Goal: Task Accomplishment & Management: Use online tool/utility

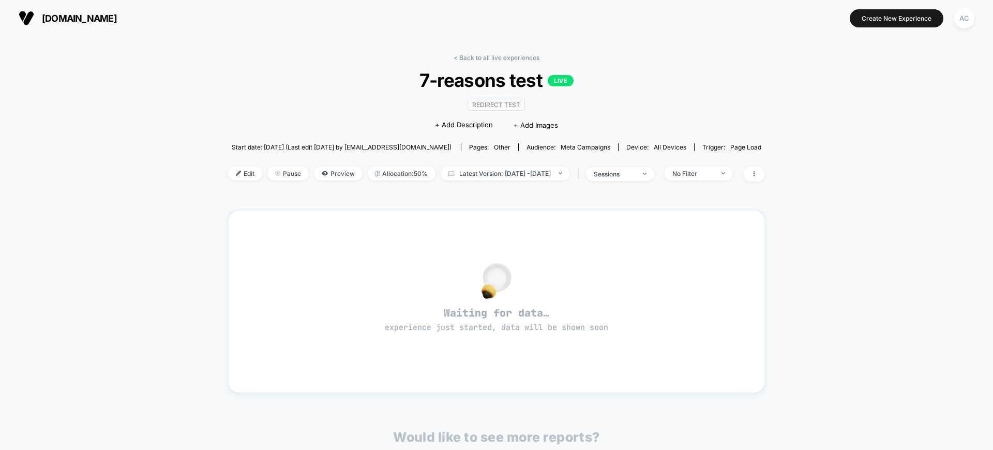
click at [142, 180] on div "< Back to all live experiences 7-reasons test LIVE Redirect Test Click to edit …" at bounding box center [496, 334] width 993 height 597
click at [329, 172] on span "Preview" at bounding box center [338, 173] width 49 height 14
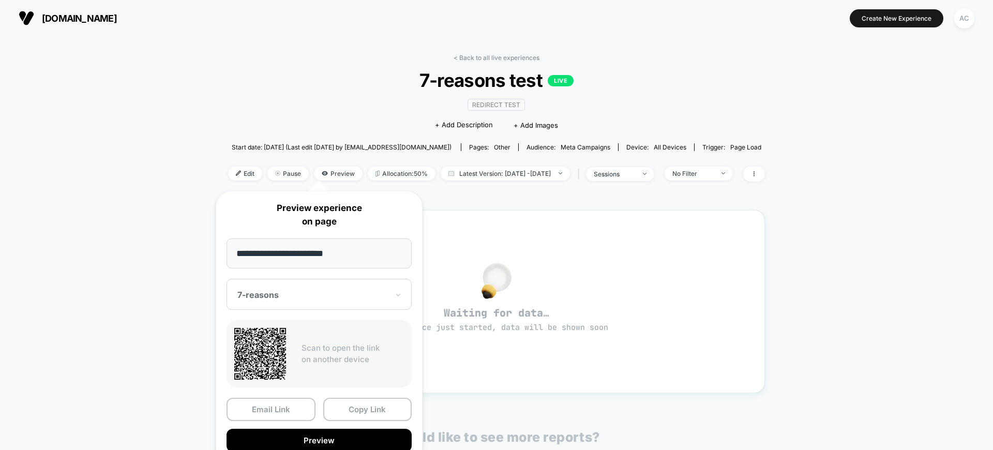
click at [372, 246] on input "**********" at bounding box center [318, 253] width 185 height 30
click at [372, 257] on input "**********" at bounding box center [318, 253] width 185 height 30
click at [360, 281] on div "7-reasons" at bounding box center [318, 294] width 185 height 31
click at [323, 352] on div "CONTROL" at bounding box center [319, 349] width 175 height 19
click at [347, 435] on button "Preview" at bounding box center [318, 440] width 185 height 23
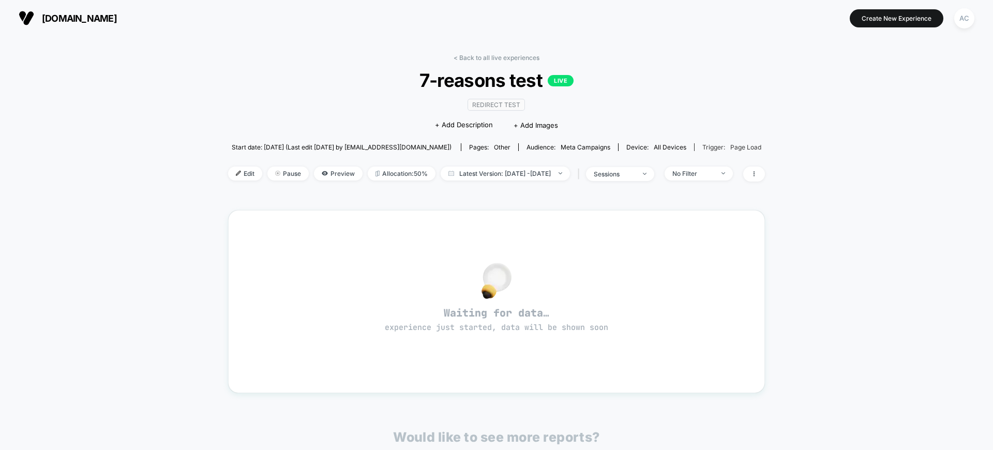
click at [749, 145] on span "Page Load" at bounding box center [745, 147] width 31 height 8
click at [765, 169] on span at bounding box center [754, 173] width 22 height 15
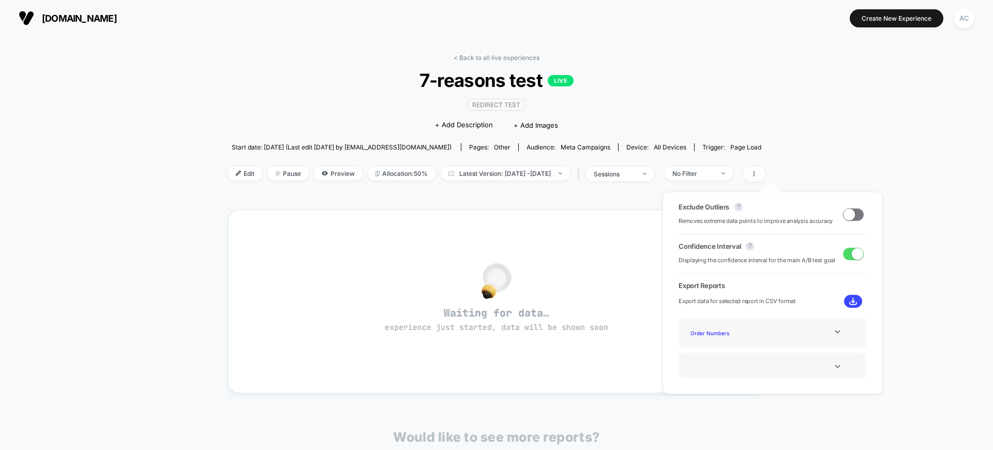
click at [807, 167] on div "< Back to all live experiences 7-reasons test LIVE Redirect Test Click to edit …" at bounding box center [496, 334] width 993 height 597
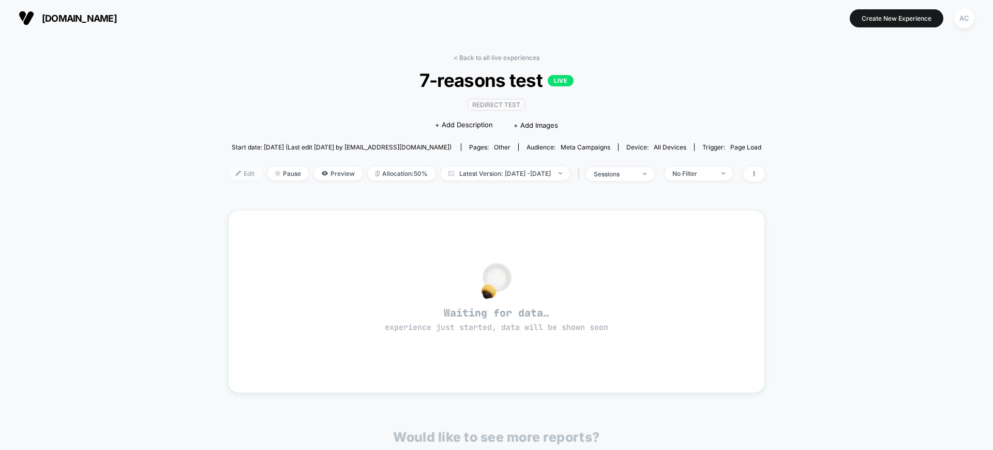
click at [228, 171] on span "Edit" at bounding box center [245, 173] width 34 height 14
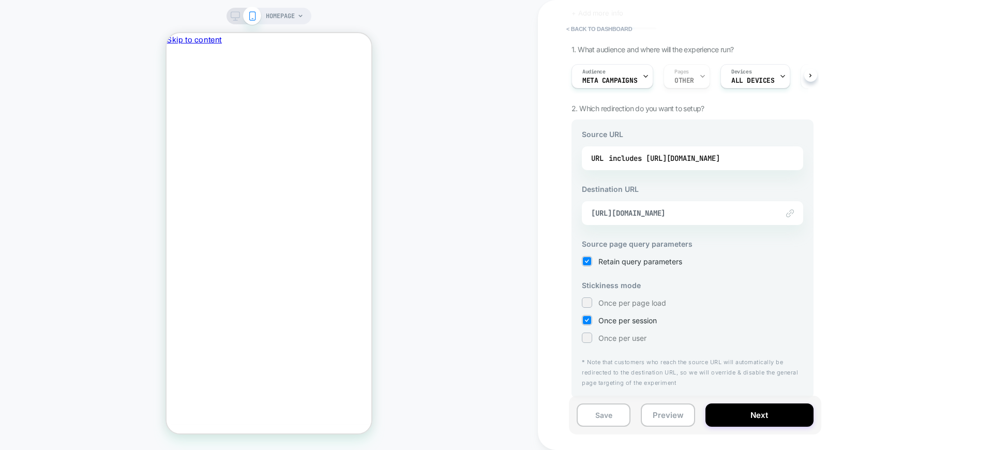
click at [299, 21] on div "HOMEPAGE" at bounding box center [285, 16] width 38 height 17
click at [299, 17] on icon at bounding box center [300, 16] width 6 height 6
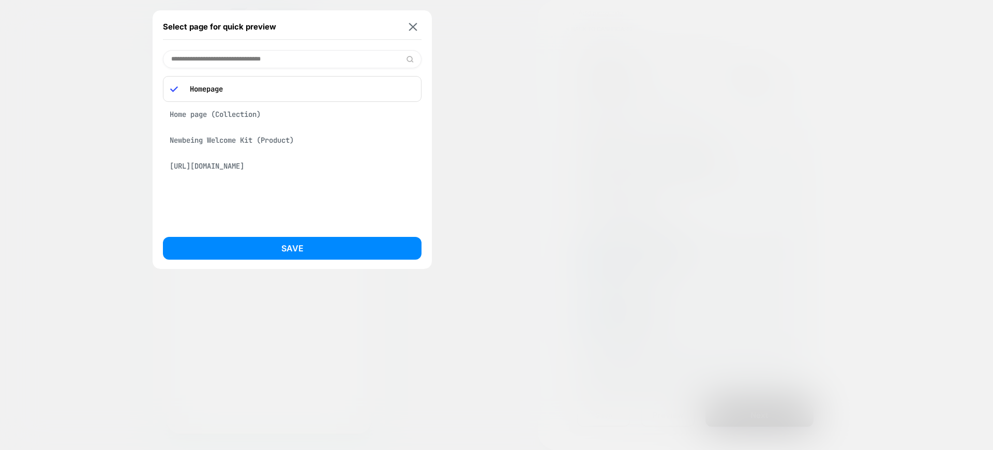
click at [301, 59] on input at bounding box center [292, 59] width 258 height 18
click at [415, 30] on img at bounding box center [413, 27] width 8 height 8
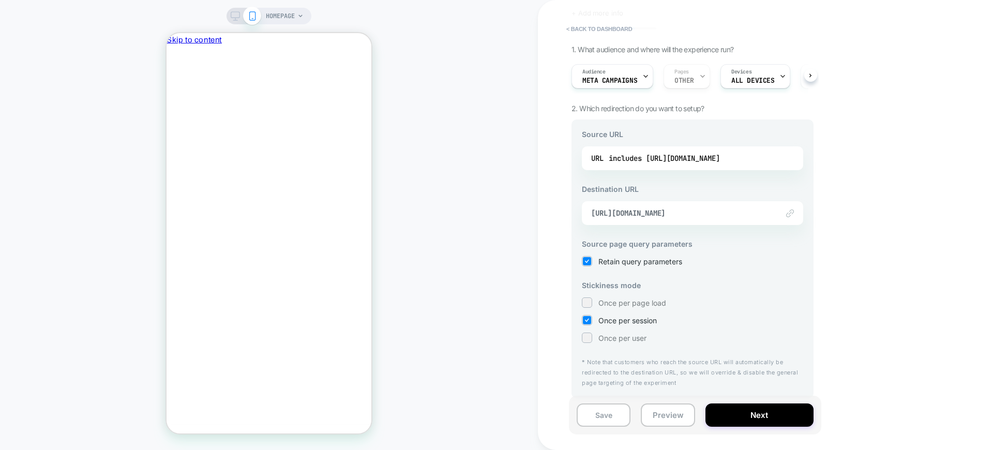
click at [442, 87] on div "HOMEPAGE" at bounding box center [269, 224] width 538 height 429
click at [546, 110] on div "< back to dashboard 7-reasons test Click to edit experience details + Add more …" at bounding box center [765, 225] width 455 height 450
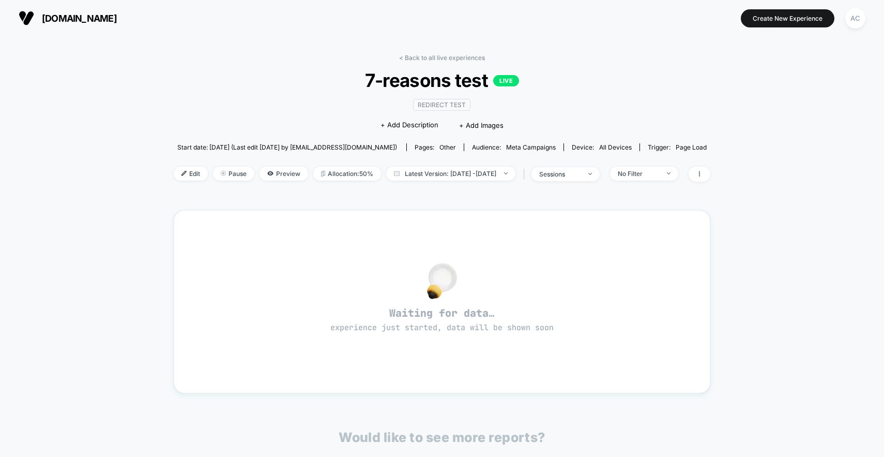
click at [116, 345] on div "< Back to all live experiences 7-reasons test LIVE Redirect Test Click to edit …" at bounding box center [442, 334] width 884 height 597
drag, startPoint x: 76, startPoint y: 57, endPoint x: 71, endPoint y: 55, distance: 5.3
click at [71, 55] on div "< Back to all live experiences 7-reasons test LIVE Redirect Test Click to edit …" at bounding box center [442, 334] width 884 height 597
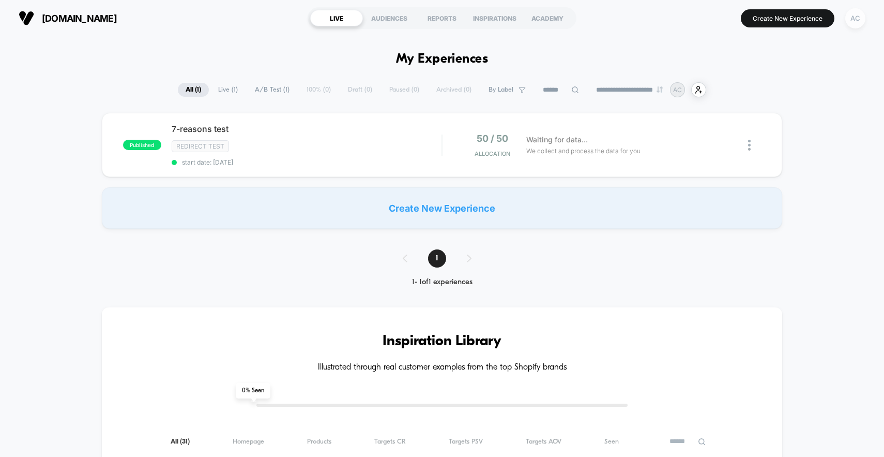
click at [849, 16] on div "AC" at bounding box center [855, 18] width 20 height 20
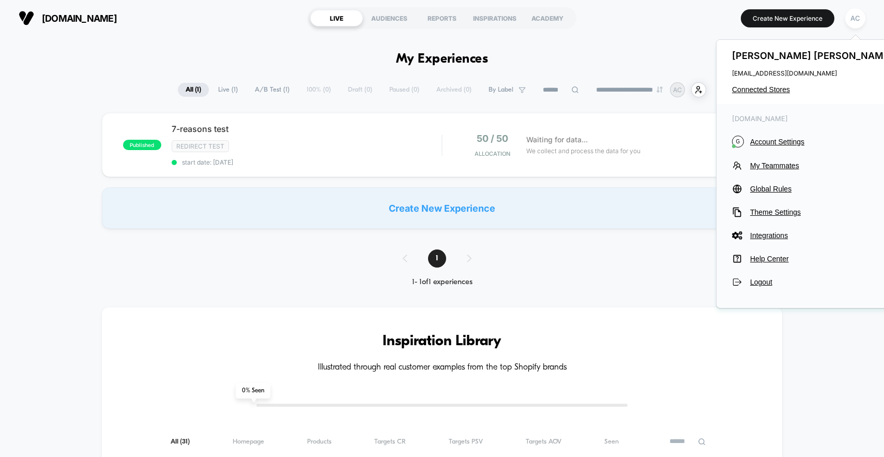
click at [70, 22] on span "[DOMAIN_NAME]" at bounding box center [79, 18] width 75 height 11
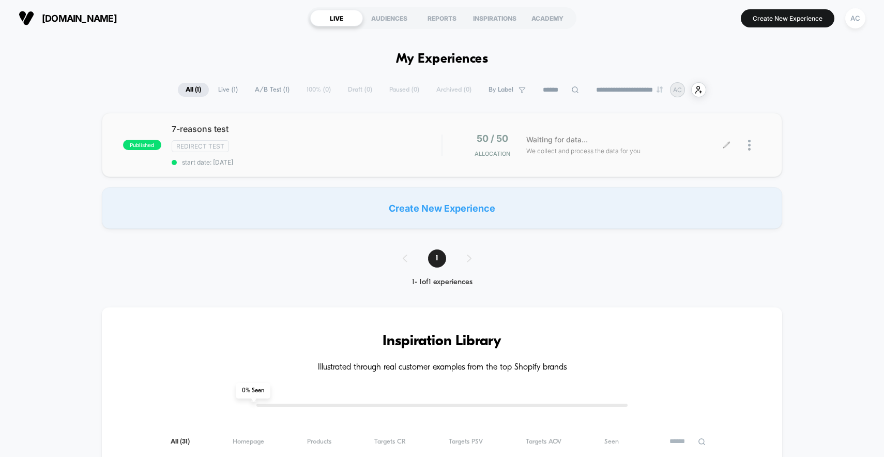
click at [751, 146] on div at bounding box center [754, 145] width 13 height 24
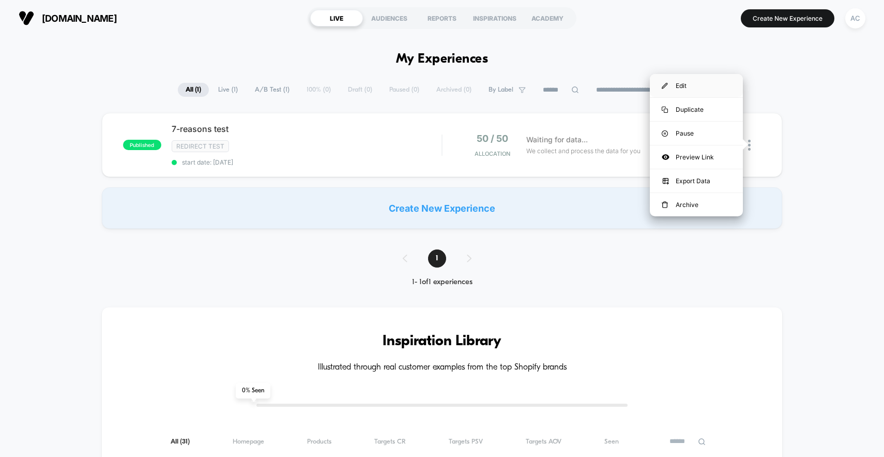
click at [700, 83] on div "Edit" at bounding box center [696, 85] width 93 height 23
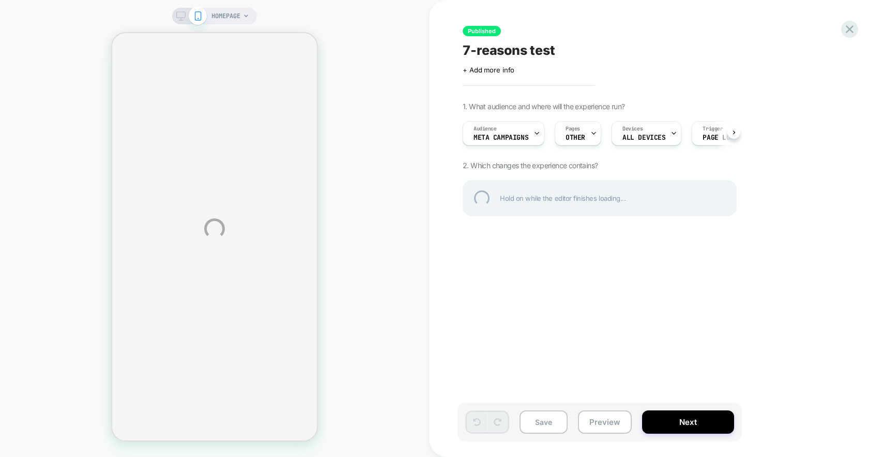
click at [536, 129] on div "HOMEPAGE Published 7-reasons test Click to edit experience details + Add more i…" at bounding box center [442, 228] width 884 height 457
click at [536, 133] on div "HOMEPAGE Published 7-reasons test Click to edit experience details + Add more i…" at bounding box center [442, 228] width 884 height 457
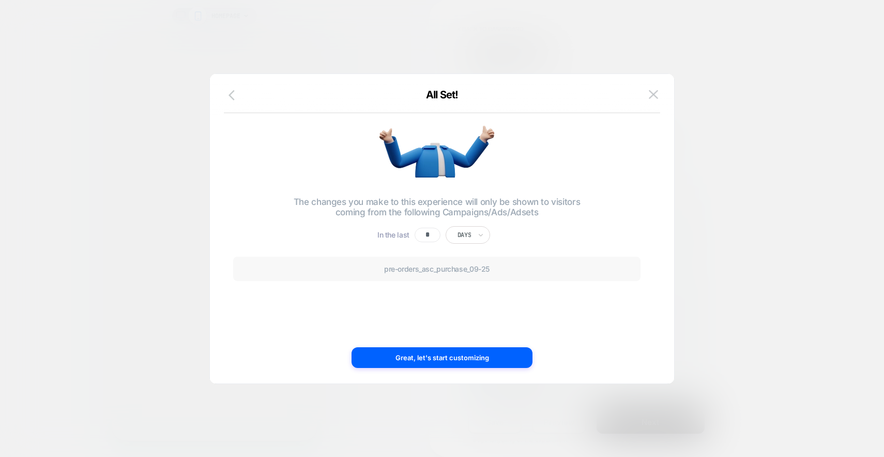
click at [236, 92] on icon "button" at bounding box center [235, 95] width 12 height 12
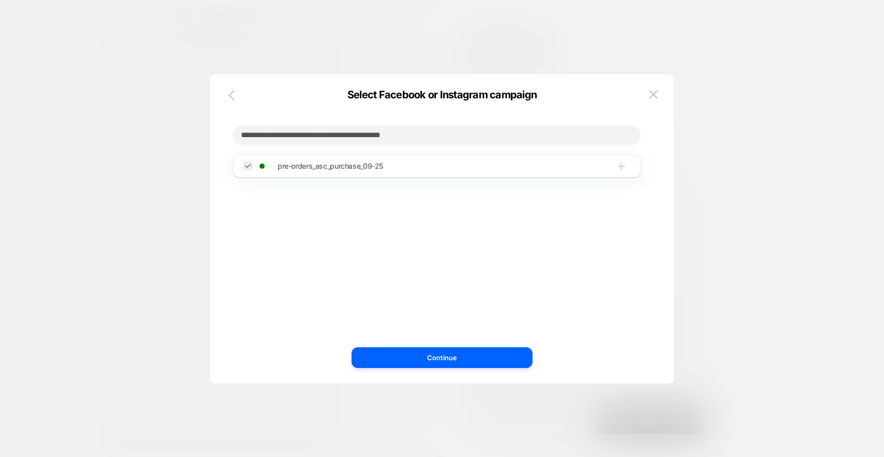
click at [236, 92] on icon "button" at bounding box center [235, 95] width 12 height 12
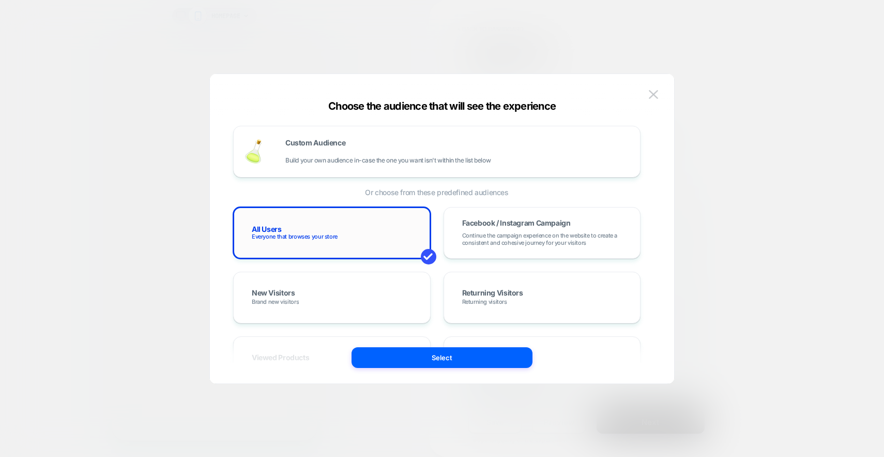
click at [385, 232] on div "All Users Everyone that browses your store" at bounding box center [332, 233] width 176 height 30
click at [450, 362] on button "Select" at bounding box center [442, 357] width 181 height 21
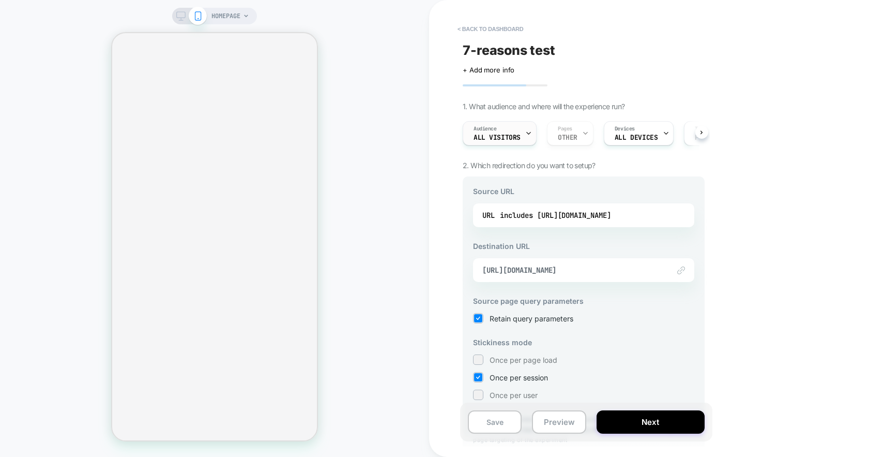
click at [493, 131] on span "Audience" at bounding box center [485, 128] width 23 height 7
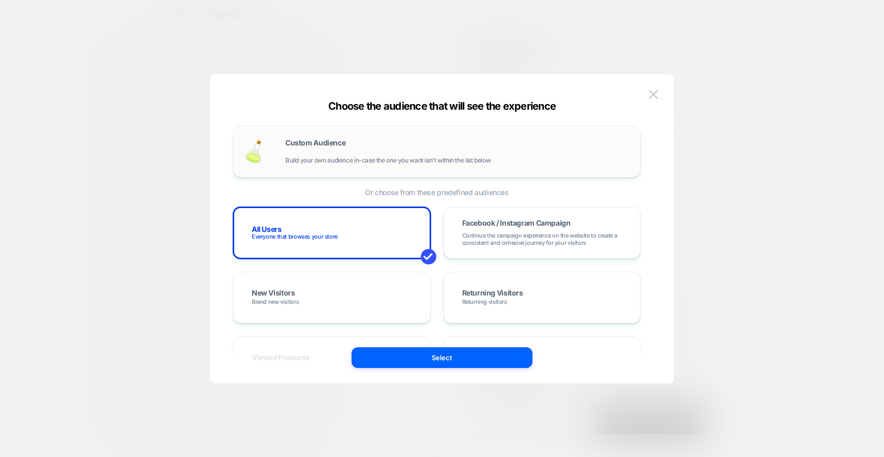
click at [418, 153] on div "Custom Audience Build your own audience in-case the one you want isn't within t…" at bounding box center [457, 151] width 344 height 25
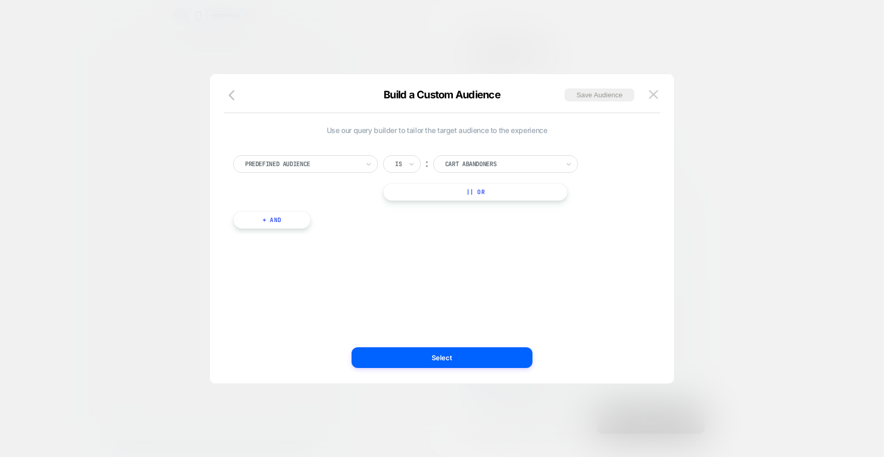
click at [347, 170] on div "Predefined Audience" at bounding box center [305, 164] width 145 height 18
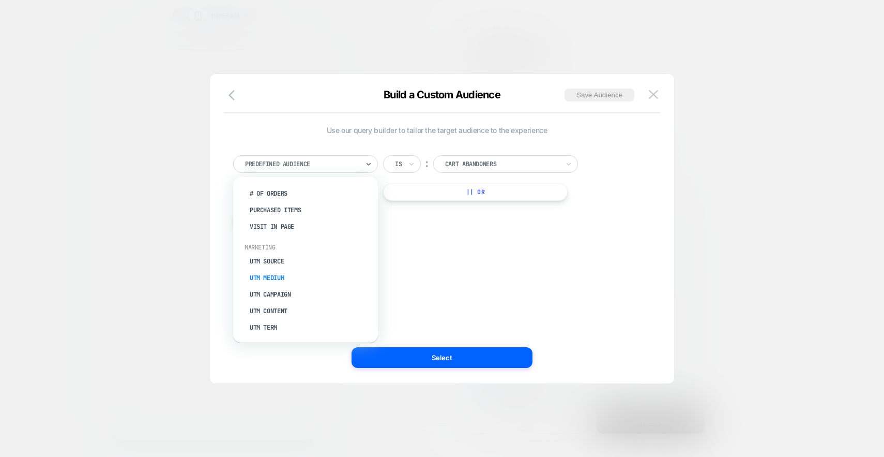
scroll to position [363, 0]
click at [301, 270] on div "UTM Medium" at bounding box center [311, 276] width 134 height 17
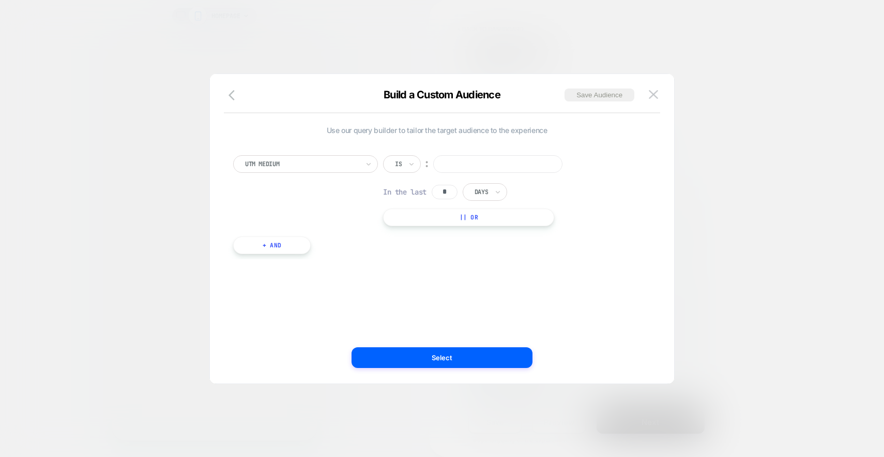
click at [485, 169] on input at bounding box center [497, 164] width 129 height 18
type input "*"
type input "**********"
click at [417, 349] on button "Select" at bounding box center [442, 357] width 181 height 21
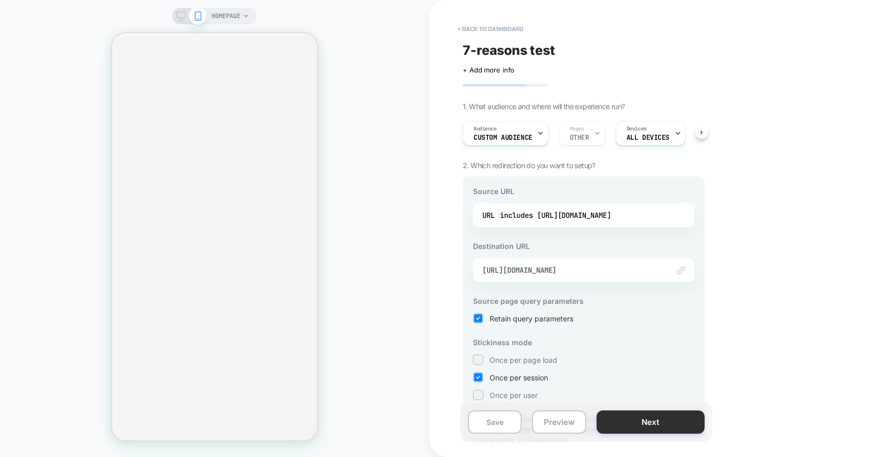
click at [631, 424] on button "Next" at bounding box center [651, 421] width 108 height 23
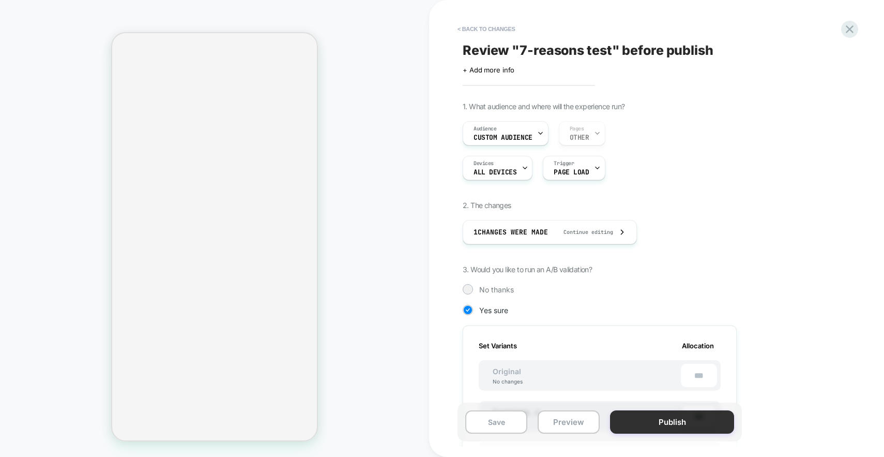
scroll to position [0, 1]
click at [635, 423] on button "Publish" at bounding box center [672, 421] width 124 height 23
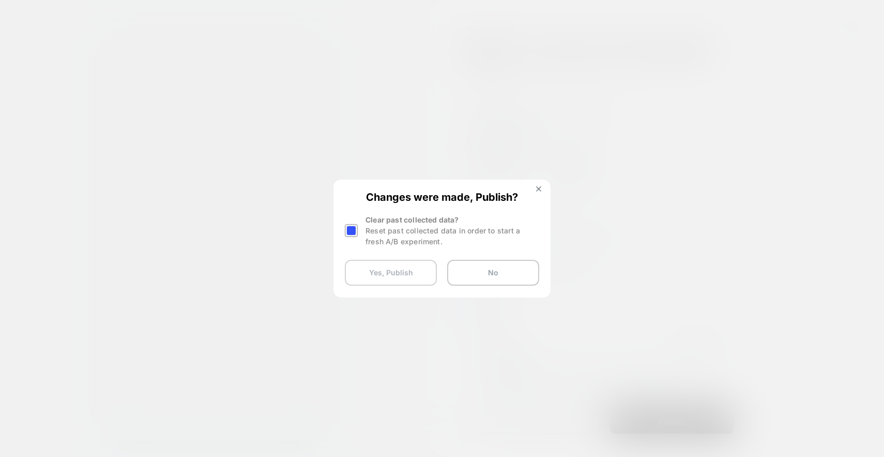
click at [389, 270] on button "Yes, Publish" at bounding box center [391, 273] width 92 height 26
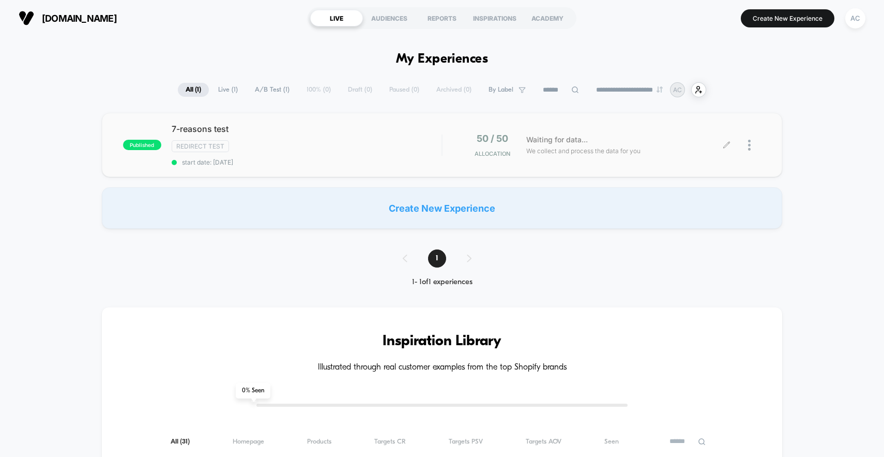
click at [670, 145] on div "Waiting for data... We collect and process the data for you" at bounding box center [624, 145] width 206 height 24
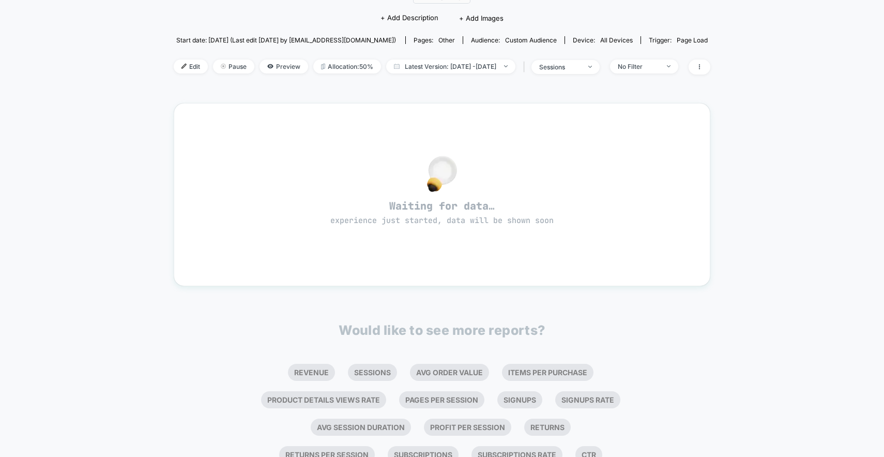
scroll to position [138, 0]
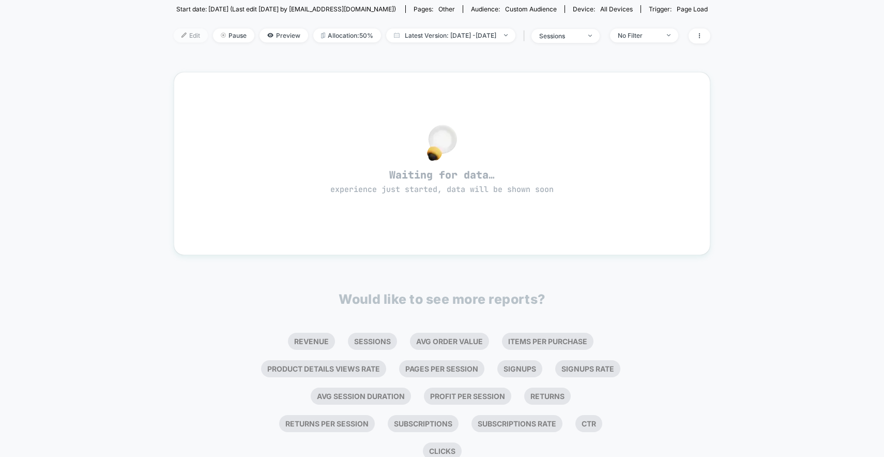
click at [174, 34] on span "Edit" at bounding box center [191, 35] width 34 height 14
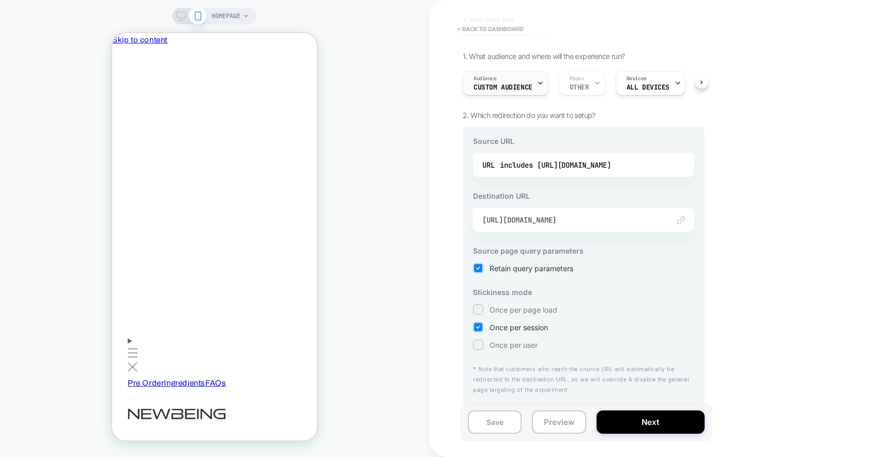
click at [523, 87] on span "Custom Audience" at bounding box center [503, 87] width 59 height 7
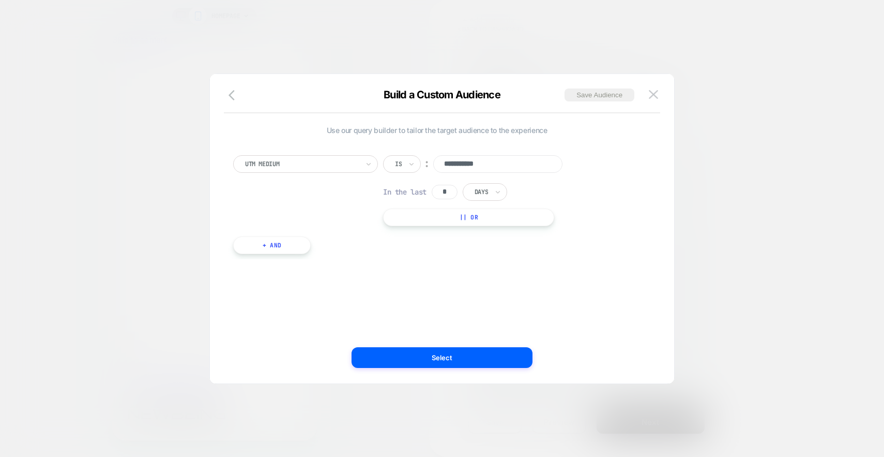
click at [453, 193] on input "*" at bounding box center [445, 192] width 26 height 14
type input "*"
click at [475, 359] on button "Select" at bounding box center [442, 357] width 181 height 21
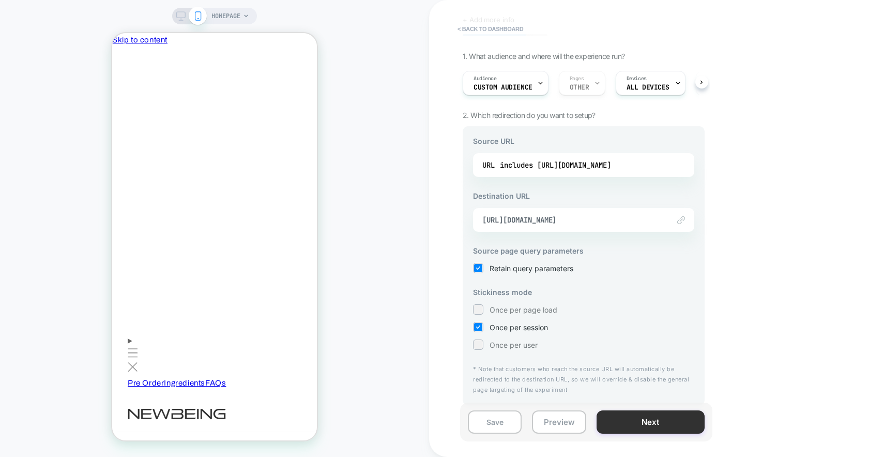
click at [684, 430] on button "Next" at bounding box center [651, 421] width 108 height 23
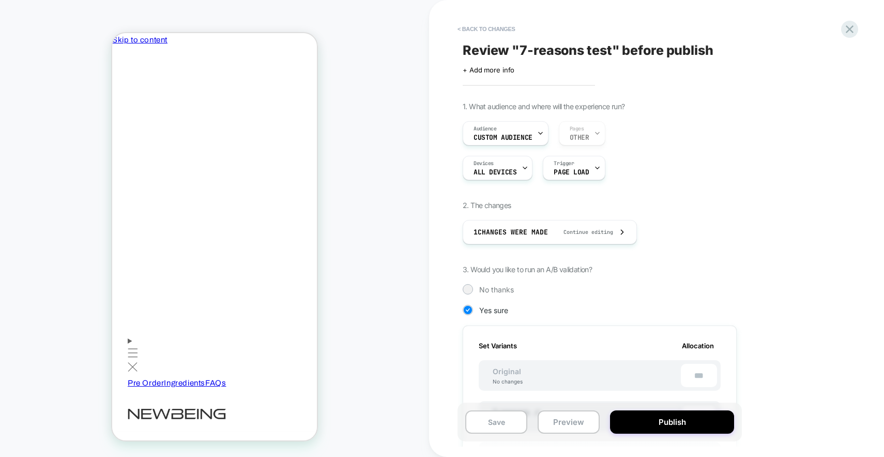
click at [684, 430] on button "Publish" at bounding box center [672, 421] width 124 height 23
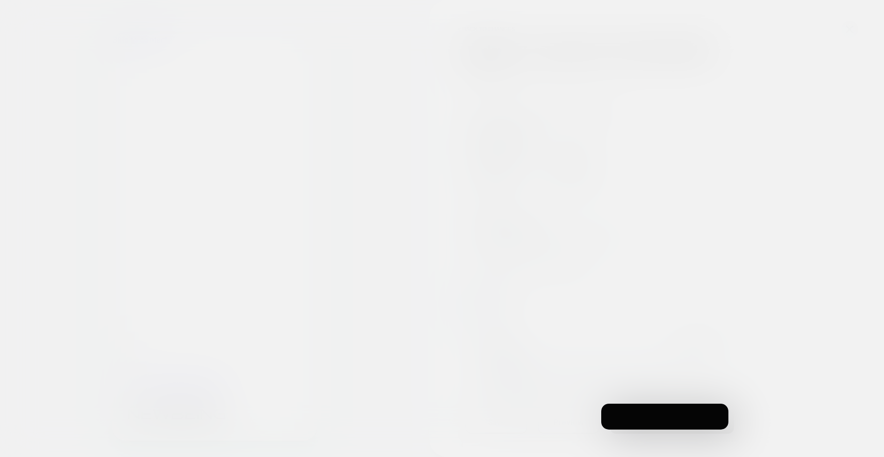
scroll to position [0, 1]
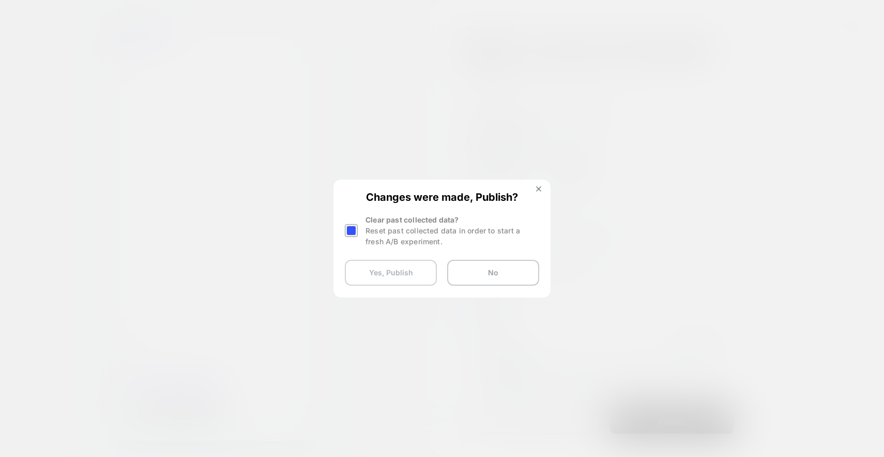
click at [409, 275] on button "Yes, Publish" at bounding box center [391, 273] width 92 height 26
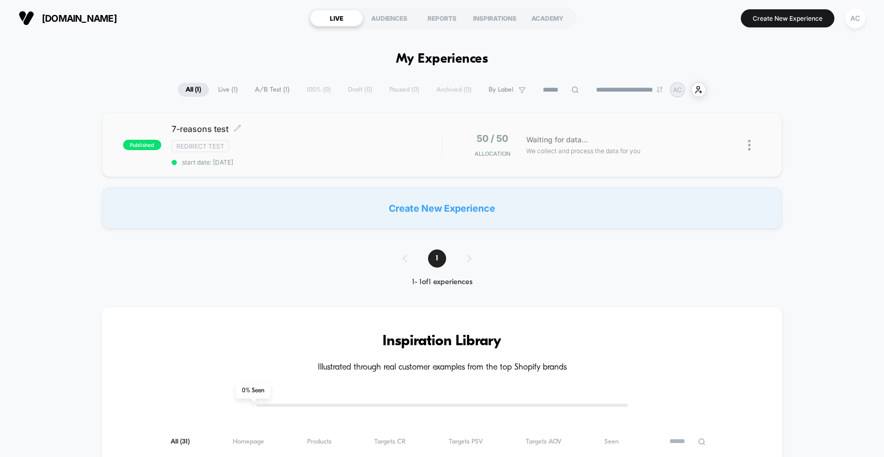
click at [371, 147] on div "Redirect Test" at bounding box center [307, 146] width 270 height 12
